Goal: Task Accomplishment & Management: Manage account settings

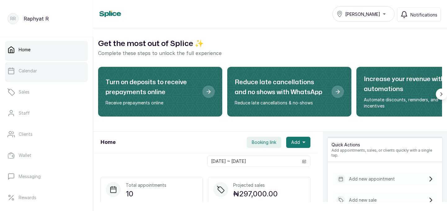
click at [53, 74] on link "Calendar" at bounding box center [46, 70] width 83 height 17
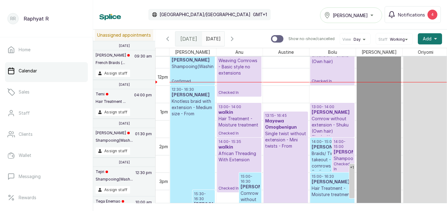
click at [292, 126] on h3 "Mayowa Omogbenigun" at bounding box center [285, 124] width 41 height 12
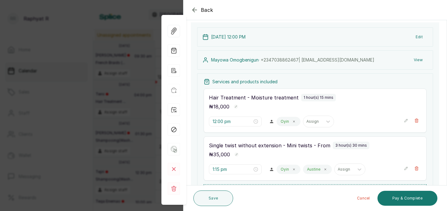
click at [124, 81] on div "Back Appointment Details Edit appointment 🚶 Walk-in (booked by Agnes Emmanuel )…" at bounding box center [223, 105] width 447 height 211
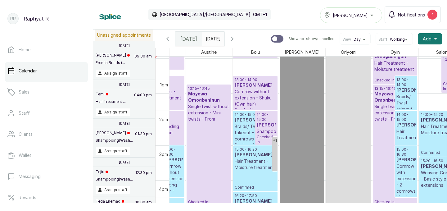
scroll to position [432, 0]
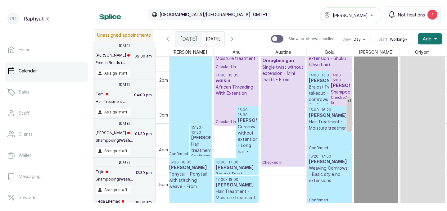
click at [188, 37] on span "[DATE]" at bounding box center [188, 38] width 17 height 7
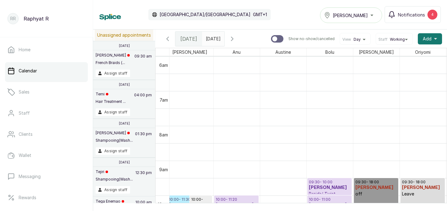
click at [374, 19] on div "Tasala Lekki" at bounding box center [351, 14] width 54 height 7
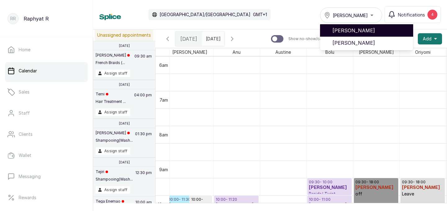
click at [362, 35] on li "[PERSON_NAME]" at bounding box center [366, 30] width 93 height 12
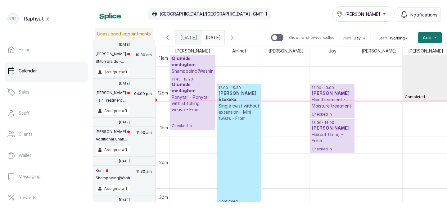
click at [239, 114] on p "Single twist without extension - Mini twists - From" at bounding box center [239, 112] width 41 height 19
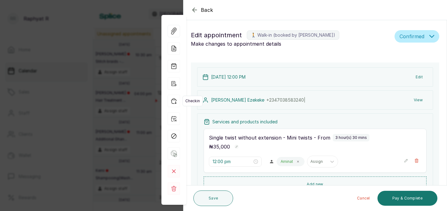
click at [174, 102] on icon "button" at bounding box center [174, 101] width 12 height 12
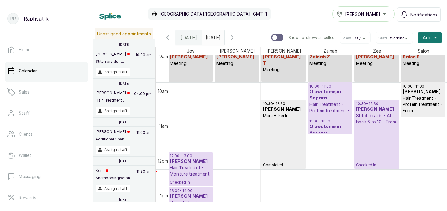
scroll to position [0, 135]
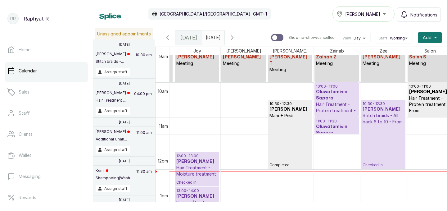
click at [334, 105] on p "Hair Treatment - Protein treatment - From" at bounding box center [336, 110] width 41 height 19
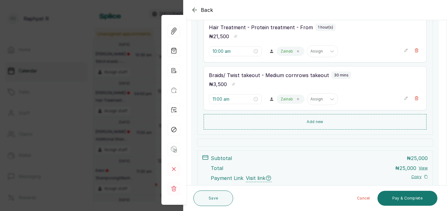
scroll to position [150, 0]
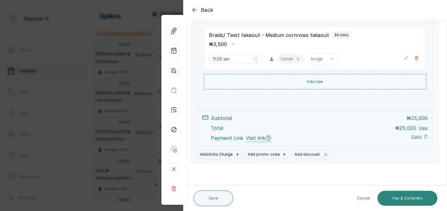
click at [405, 197] on button "Pay & Complete" at bounding box center [408, 198] width 60 height 15
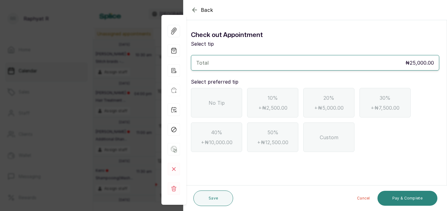
scroll to position [0, 0]
click at [229, 111] on div "No Tip" at bounding box center [216, 103] width 51 height 30
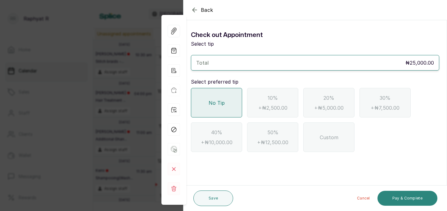
click at [399, 194] on button "Pay & Complete" at bounding box center [408, 198] width 60 height 15
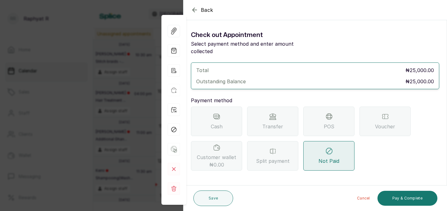
click at [276, 113] on icon at bounding box center [272, 116] width 7 height 7
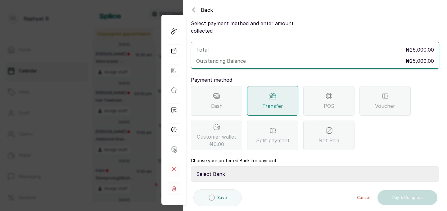
scroll to position [69, 0]
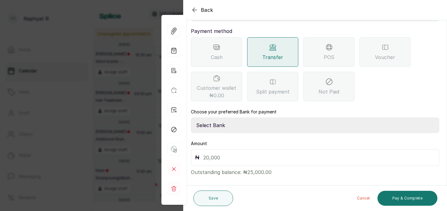
click at [206, 117] on select "Select Bank TRACTION(TRACTION) Providus Bank TASALAHQ HAIR AND BEAUTY Guaranty …" at bounding box center [315, 125] width 248 height 16
select select "d2e8ea74-1b1f-42b2-81f9-dacd6e382dd2"
click at [212, 153] on input "text" at bounding box center [319, 157] width 232 height 9
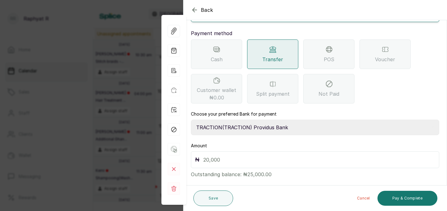
scroll to position [68, 0]
type input "25,000"
click at [406, 197] on button "Pay & Complete" at bounding box center [408, 198] width 60 height 15
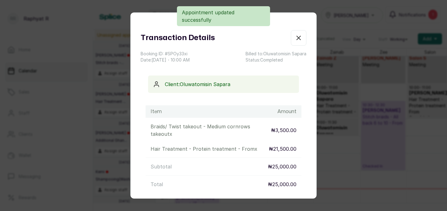
scroll to position [209, 0]
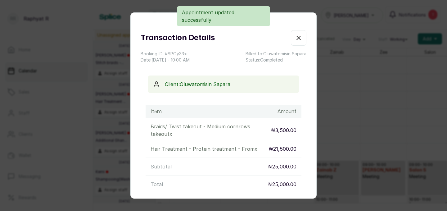
click at [298, 38] on icon "button" at bounding box center [298, 37] width 7 height 7
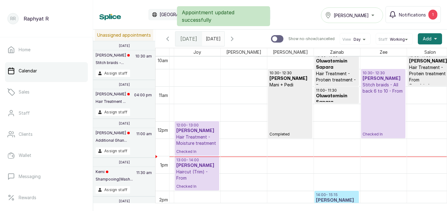
scroll to position [360, 0]
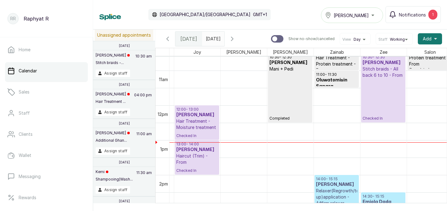
click at [240, 37] on button "Show no-show/cancelled" at bounding box center [232, 38] width 15 height 15
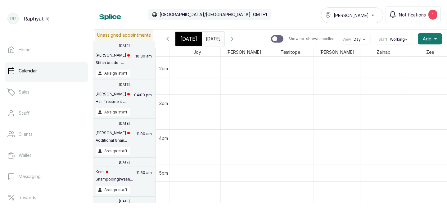
scroll to position [447, 0]
click at [183, 38] on span "[DATE]" at bounding box center [188, 38] width 17 height 7
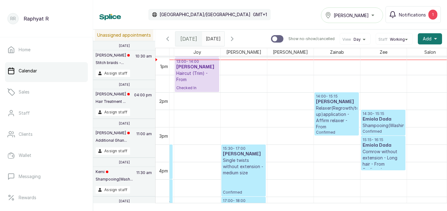
click at [331, 97] on p "14:00 - 15:15" at bounding box center [336, 96] width 41 height 5
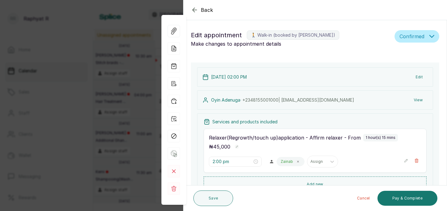
click at [416, 78] on button "Edit" at bounding box center [419, 76] width 17 height 11
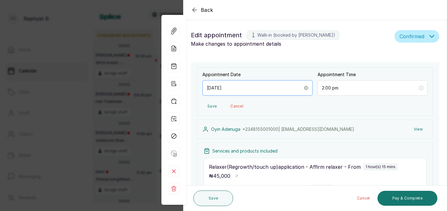
click at [248, 94] on div "[DATE]" at bounding box center [257, 88] width 110 height 16
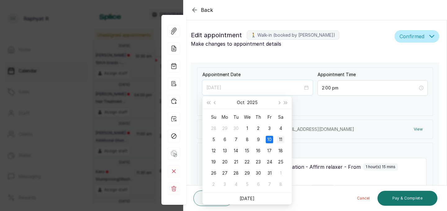
type input "[DATE]"
click at [284, 139] on td "11" at bounding box center [280, 139] width 11 height 11
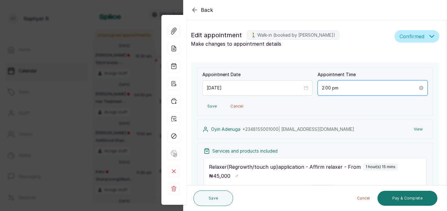
click at [331, 88] on input "2:00 pm" at bounding box center [370, 87] width 96 height 7
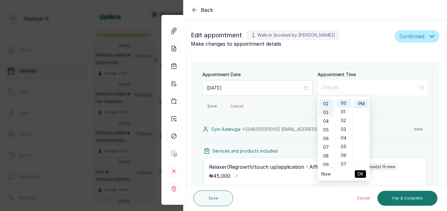
click at [328, 112] on div "03" at bounding box center [326, 112] width 15 height 9
type input "3:00 pm"
click at [360, 173] on span "OK" at bounding box center [360, 174] width 6 height 12
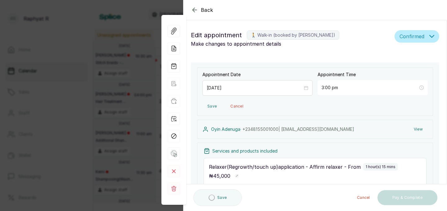
type input "3:00 pm"
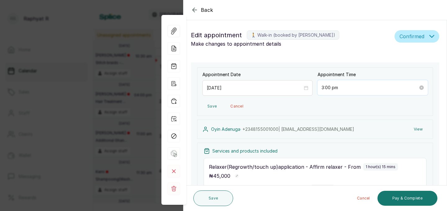
click at [329, 90] on input "3:00 pm" at bounding box center [370, 87] width 97 height 7
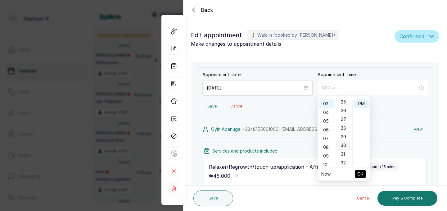
click at [343, 147] on div "30" at bounding box center [344, 145] width 15 height 9
type input "3:30 pm"
click at [360, 175] on span "OK" at bounding box center [360, 174] width 6 height 12
type input "3:30 pm"
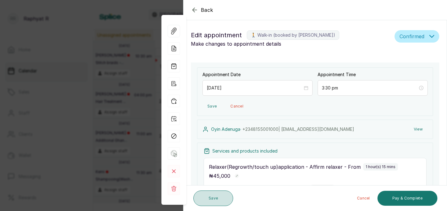
click at [214, 197] on button "Save" at bounding box center [213, 198] width 40 height 16
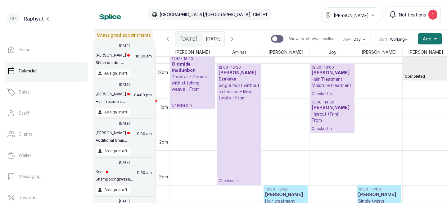
click at [233, 112] on p "Checked In" at bounding box center [239, 142] width 41 height 82
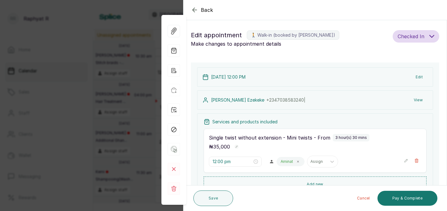
click at [406, 159] on icon "button" at bounding box center [406, 160] width 4 height 4
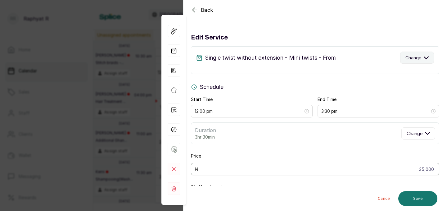
click at [428, 58] on icon "button" at bounding box center [426, 57] width 5 height 5
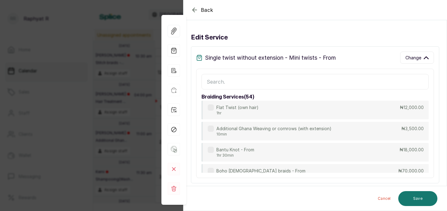
click at [210, 79] on input "text" at bounding box center [315, 82] width 227 height 16
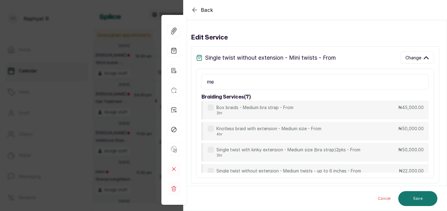
type input "m"
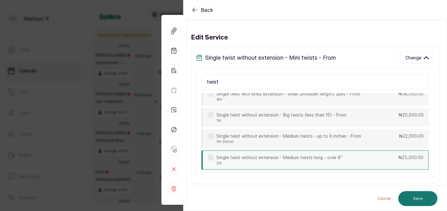
type input "twist"
click at [393, 155] on div "Single twist without extension - Medium twists long - over 6" 2hr ₦25,000.00" at bounding box center [315, 159] width 227 height 19
type input "2:00 pm"
type input "25,000"
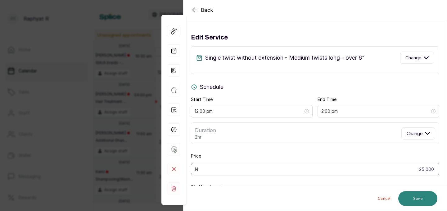
click at [408, 193] on button "Save" at bounding box center [417, 198] width 39 height 15
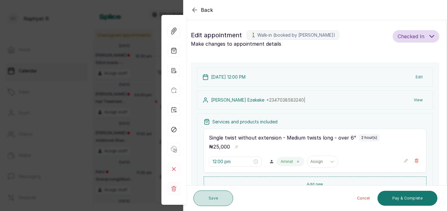
click at [215, 196] on button "Save" at bounding box center [213, 198] width 40 height 16
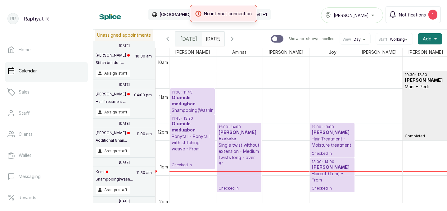
scroll to position [361, 0]
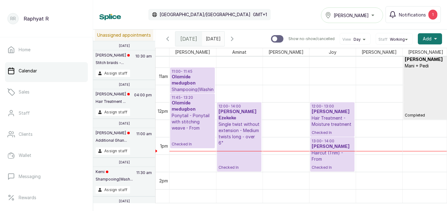
click at [244, 125] on p "Single twist without extension - Medium twists long - over 6"" at bounding box center [239, 133] width 41 height 25
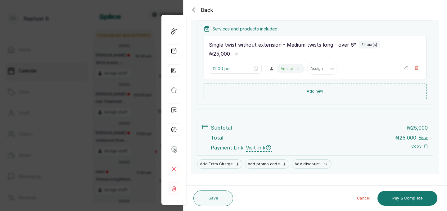
scroll to position [103, 0]
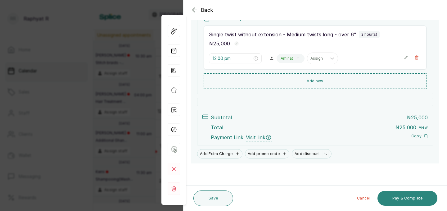
click at [407, 197] on button "Pay & Complete" at bounding box center [408, 198] width 60 height 15
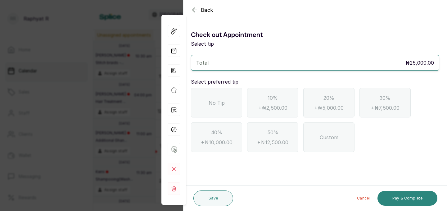
scroll to position [0, 0]
click at [197, 10] on icon "button" at bounding box center [194, 9] width 7 height 7
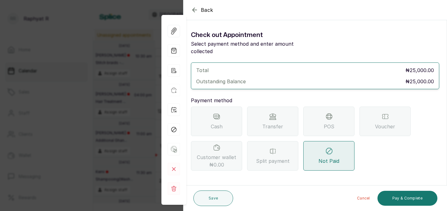
click at [197, 10] on icon "button" at bounding box center [194, 9] width 7 height 7
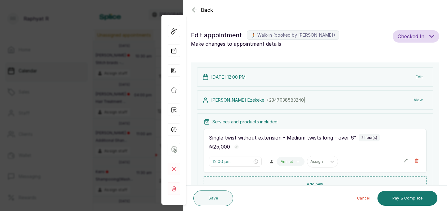
click at [197, 10] on icon "button" at bounding box center [194, 9] width 7 height 7
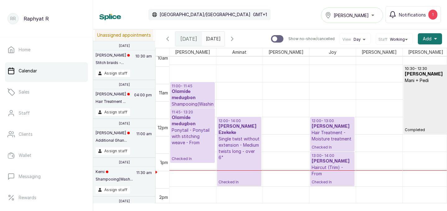
scroll to position [357, 0]
click at [192, 91] on h3 "Olamide medugbon" at bounding box center [193, 95] width 42 height 12
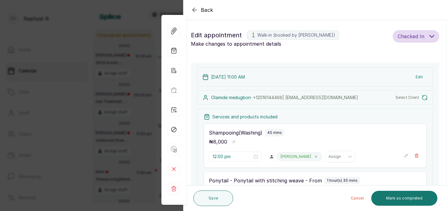
type input "11:00 am"
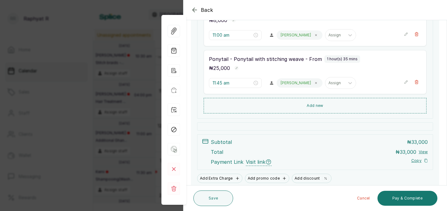
scroll to position [151, 0]
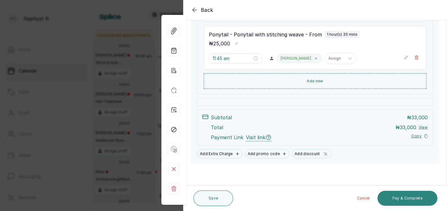
click at [402, 198] on button "Pay & Complete" at bounding box center [408, 198] width 60 height 15
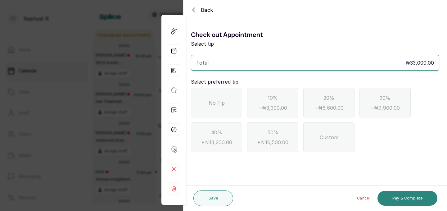
scroll to position [0, 0]
click at [220, 103] on span "No Tip" at bounding box center [217, 102] width 16 height 7
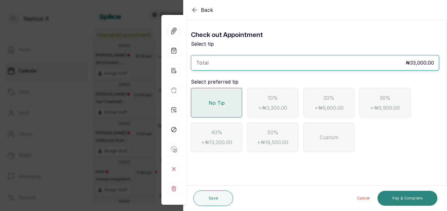
click at [402, 194] on button "Pay & Complete" at bounding box center [408, 198] width 60 height 15
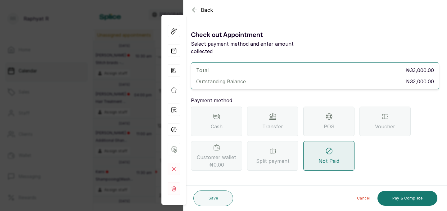
click at [277, 123] on span "Transfer" at bounding box center [272, 126] width 21 height 7
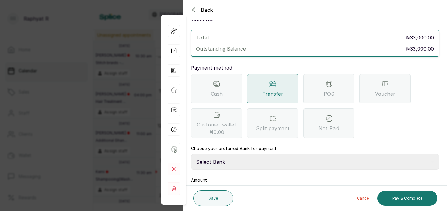
scroll to position [57, 0]
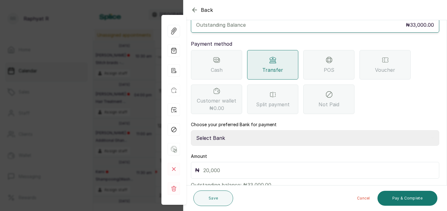
click at [224, 130] on select "Select Bank TRACTION(TRACTION) Providus Bank TASALAHQ HAIR AND BEAUTY Guaranty …" at bounding box center [315, 138] width 248 height 16
select select "d2e8ea74-1b1f-42b2-81f9-dacd6e382dd2"
click at [204, 166] on input "text" at bounding box center [319, 170] width 232 height 9
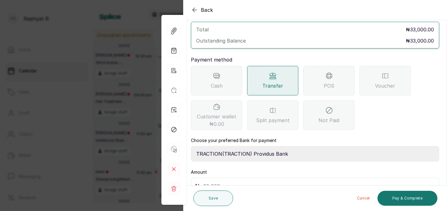
scroll to position [69, 0]
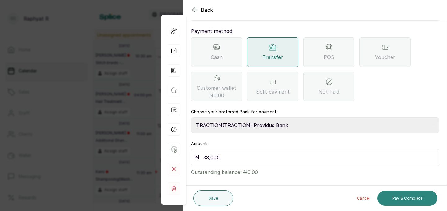
type input "33,000"
click at [410, 191] on button "Pay & Complete" at bounding box center [408, 198] width 60 height 15
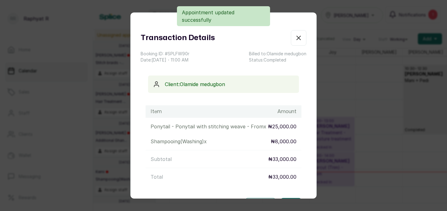
click at [294, 38] on button "Show no-show/cancelled" at bounding box center [299, 38] width 16 height 16
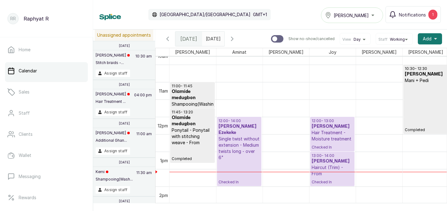
click at [337, 144] on p "Checked In" at bounding box center [332, 146] width 41 height 8
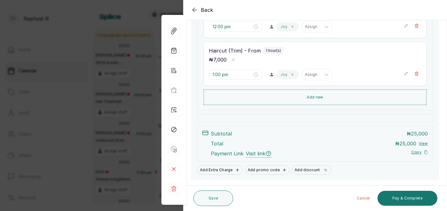
scroll to position [151, 0]
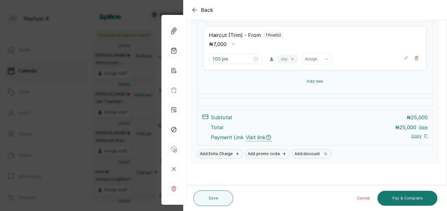
click at [316, 81] on button "Add new" at bounding box center [315, 81] width 223 height 15
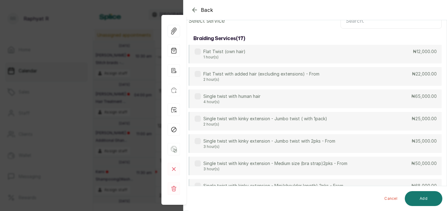
scroll to position [0, 0]
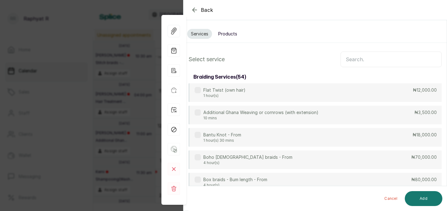
click at [357, 56] on input "text" at bounding box center [391, 60] width 101 height 16
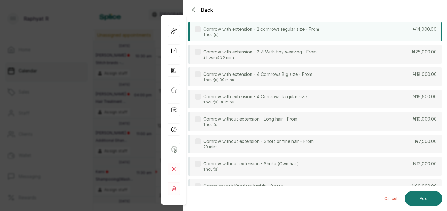
scroll to position [107, 0]
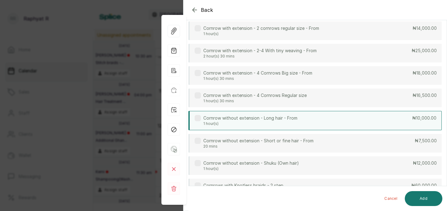
type input "corn"
click at [393, 121] on div "Cornrow without extension - Long hair - From 1 hour(s) ₦10,000.00" at bounding box center [315, 120] width 253 height 19
click at [423, 200] on button "Add" at bounding box center [424, 198] width 38 height 15
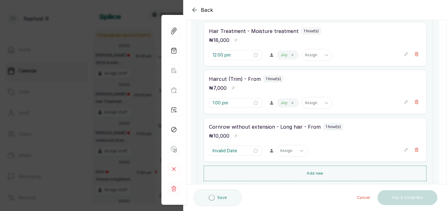
type input "2:00 pm"
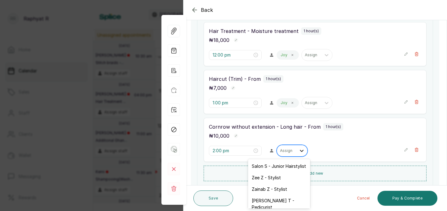
click at [296, 154] on div at bounding box center [301, 150] width 11 height 11
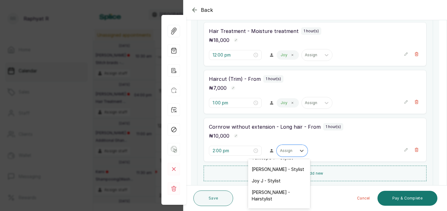
scroll to position [63, 0]
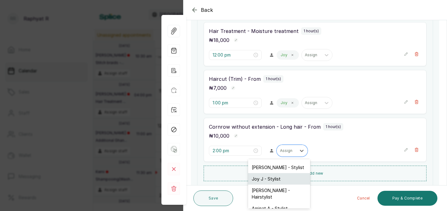
click at [281, 173] on div "Joy J - Stylist" at bounding box center [279, 178] width 62 height 11
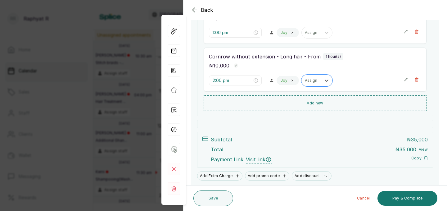
scroll to position [199, 0]
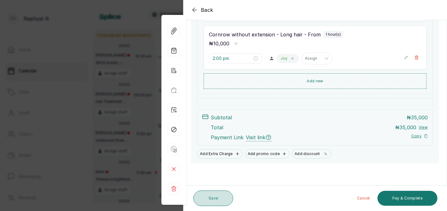
click at [216, 198] on button "Save" at bounding box center [213, 198] width 40 height 16
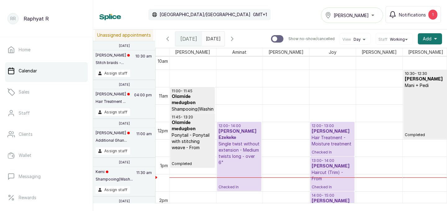
scroll to position [363, 0]
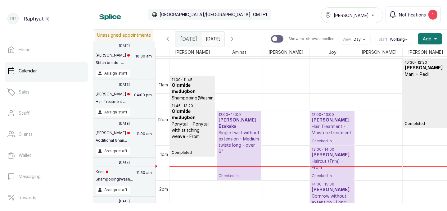
click at [233, 132] on p "Single twist without extension - Medium twists long - over 6"" at bounding box center [239, 141] width 41 height 25
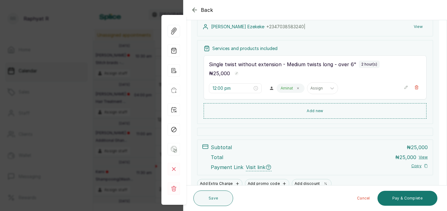
scroll to position [75, 0]
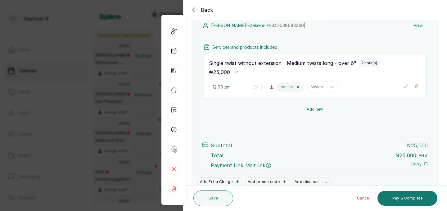
click at [317, 108] on button "Add new" at bounding box center [315, 109] width 223 height 15
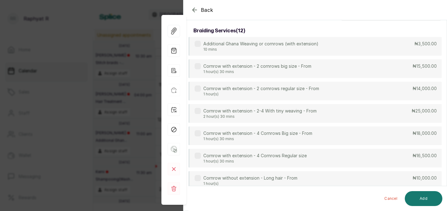
scroll to position [0, 0]
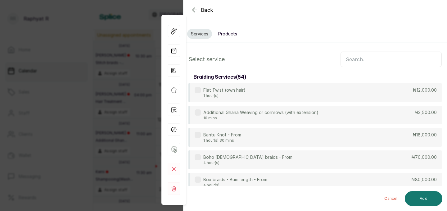
click at [191, 9] on icon "button" at bounding box center [194, 9] width 7 height 7
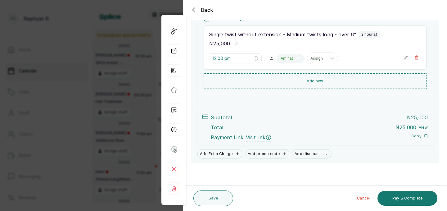
scroll to position [103, 0]
click at [410, 196] on button "Pay & Complete" at bounding box center [408, 198] width 60 height 15
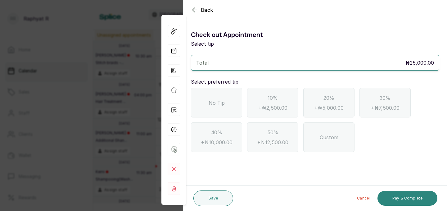
scroll to position [0, 0]
click at [208, 103] on div "No Tip" at bounding box center [216, 103] width 51 height 30
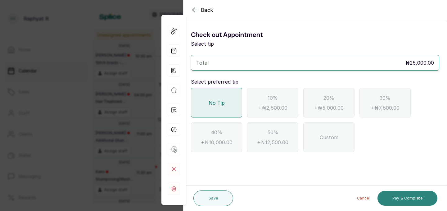
click at [406, 197] on button "Pay & Complete" at bounding box center [408, 198] width 60 height 15
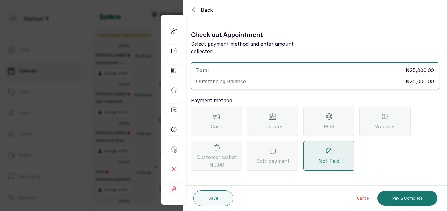
click at [278, 113] on div "Transfer" at bounding box center [272, 122] width 51 height 30
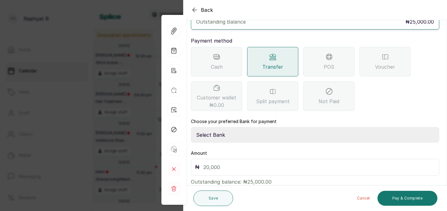
scroll to position [69, 0]
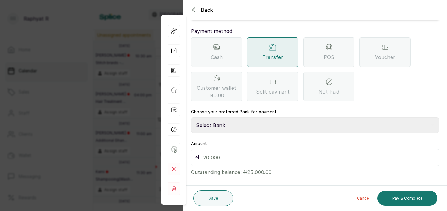
click at [218, 117] on select "Select Bank TRACTION(TRACTION) Providus Bank TASALAHQ HAIR AND BEAUTY Guaranty …" at bounding box center [315, 125] width 248 height 16
select select "d2e8ea74-1b1f-42b2-81f9-dacd6e382dd2"
click at [206, 153] on input "text" at bounding box center [319, 157] width 232 height 9
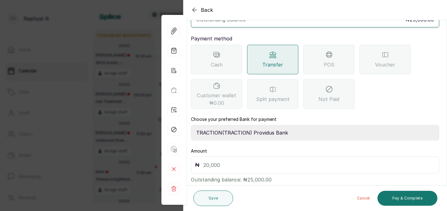
scroll to position [62, 0]
type input "25,000"
click at [390, 195] on button "Pay & Complete" at bounding box center [408, 198] width 60 height 15
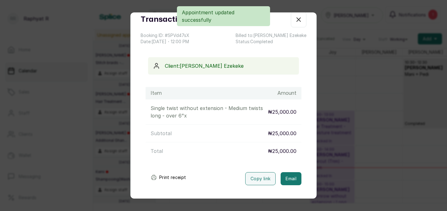
scroll to position [0, 0]
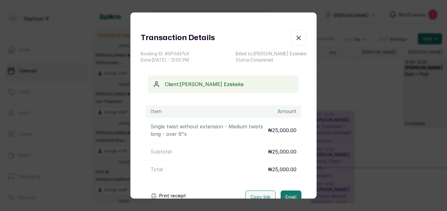
click at [298, 35] on icon "button" at bounding box center [298, 37] width 7 height 7
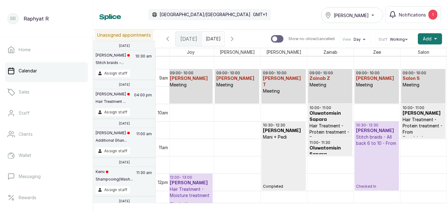
scroll to position [295, 0]
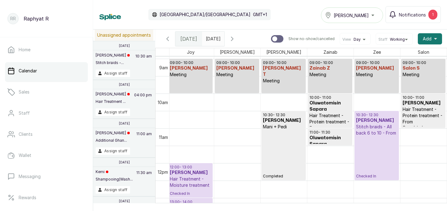
click at [377, 128] on p "Stitch braids - All back 6 to 10 - From" at bounding box center [376, 130] width 41 height 12
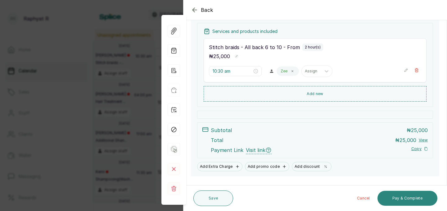
click at [412, 197] on button "Pay & Complete" at bounding box center [408, 198] width 60 height 15
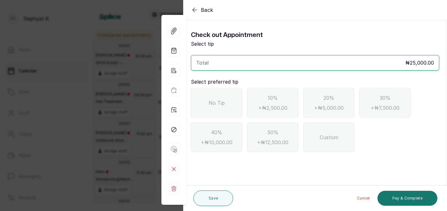
click at [219, 107] on div "No Tip" at bounding box center [216, 103] width 51 height 30
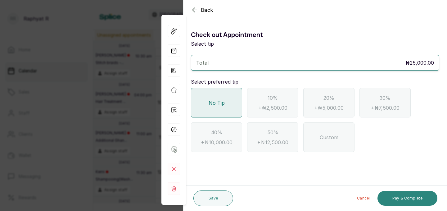
click at [410, 197] on button "Pay & Complete" at bounding box center [408, 198] width 60 height 15
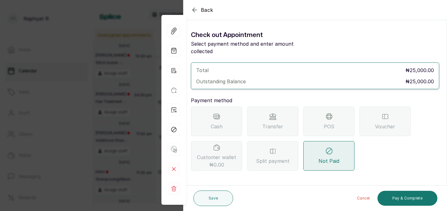
click at [290, 117] on div "Transfer" at bounding box center [272, 122] width 51 height 30
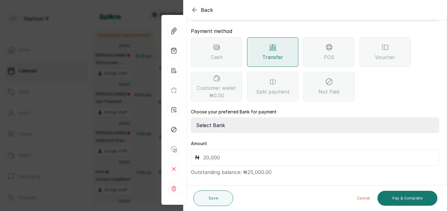
click at [219, 117] on select "Select Bank TRACTION(TRACTION) Providus Bank TASALAHQ HAIR AND BEAUTY Guaranty …" at bounding box center [315, 125] width 248 height 16
select select "d2e8ea74-1b1f-42b2-81f9-dacd6e382dd2"
click at [207, 153] on input "text" at bounding box center [319, 157] width 232 height 9
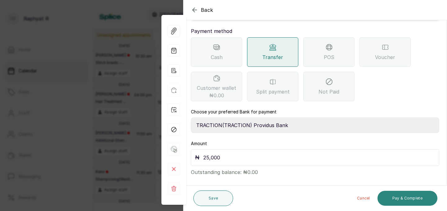
type input "25,000"
click at [411, 199] on button "Pay & Complete" at bounding box center [408, 198] width 60 height 15
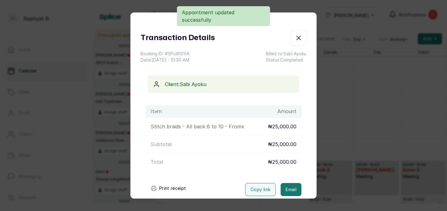
click at [301, 35] on icon "button" at bounding box center [298, 37] width 7 height 7
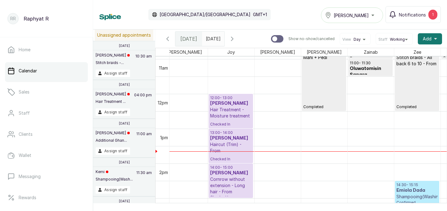
scroll to position [0, 69]
